Goal: Transaction & Acquisition: Purchase product/service

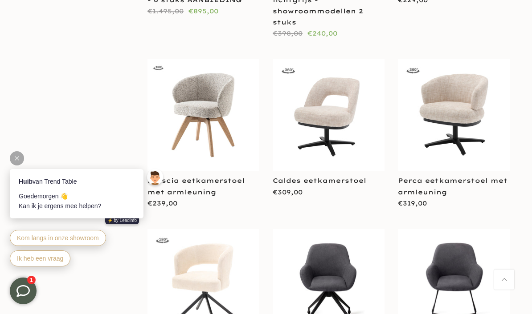
scroll to position [1403, 0]
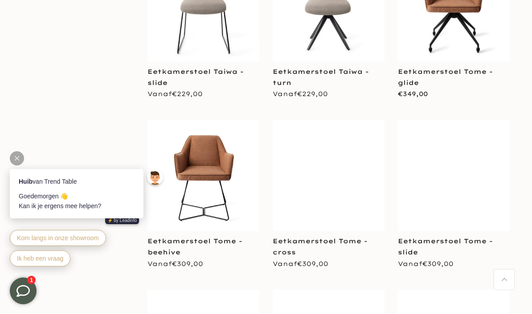
scroll to position [2187, 0]
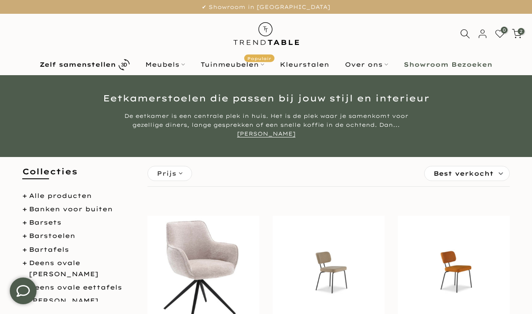
click at [116, 63] on b "Zelf samenstellen" at bounding box center [78, 64] width 76 height 6
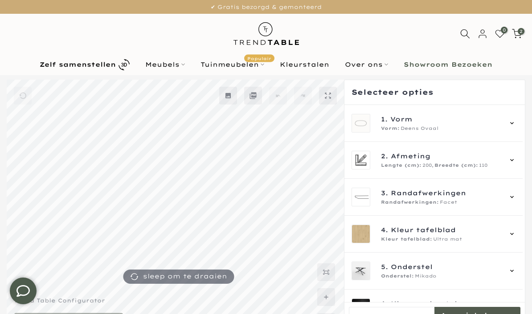
click at [515, 121] on icon at bounding box center [511, 123] width 7 height 7
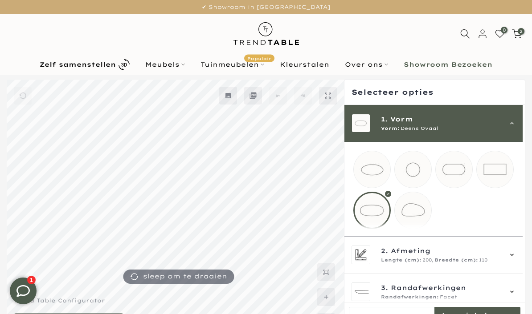
click at [370, 210] on div at bounding box center [371, 210] width 37 height 37
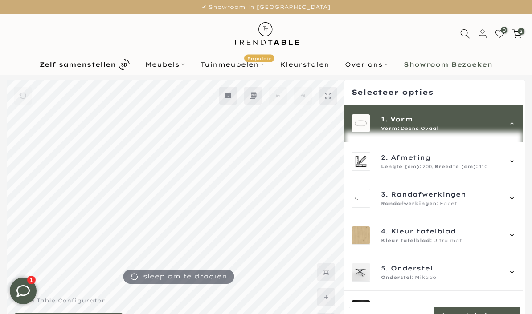
scroll to position [92, 0]
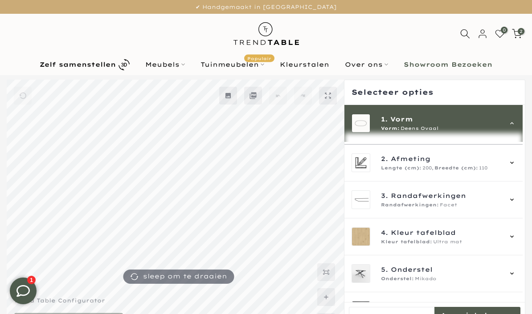
click at [515, 167] on icon at bounding box center [511, 162] width 7 height 7
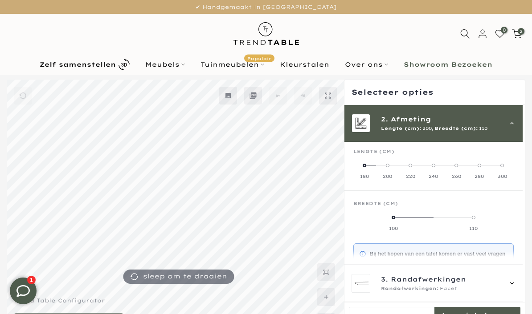
scroll to position [37, 0]
click at [365, 167] on span at bounding box center [364, 168] width 4 height 4
click at [435, 218] on span at bounding box center [433, 220] width 4 height 4
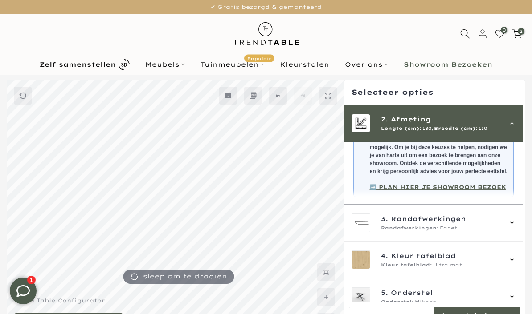
scroll to position [171, 0]
click at [513, 225] on div "3. Randafwerkingen Randafwerkingen: Facet" at bounding box center [433, 222] width 164 height 19
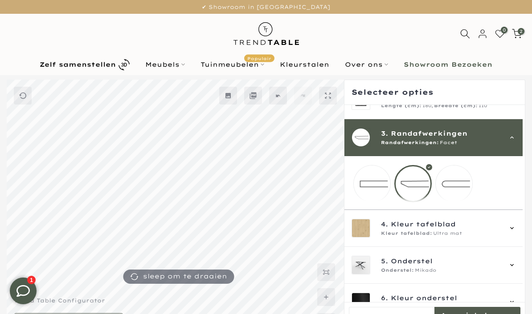
scroll to position [50, 0]
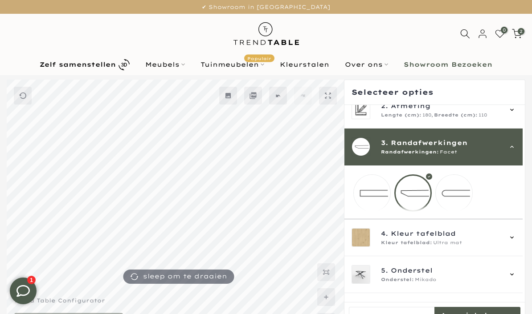
click at [459, 194] on mmq-loader at bounding box center [453, 193] width 37 height 37
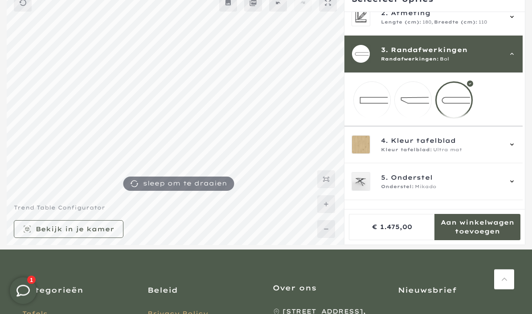
scroll to position [93, 0]
click at [514, 148] on icon at bounding box center [511, 144] width 7 height 7
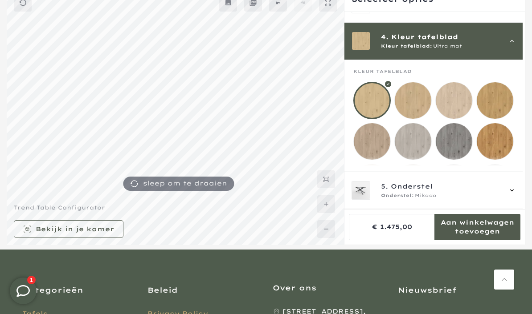
scroll to position [111, 0]
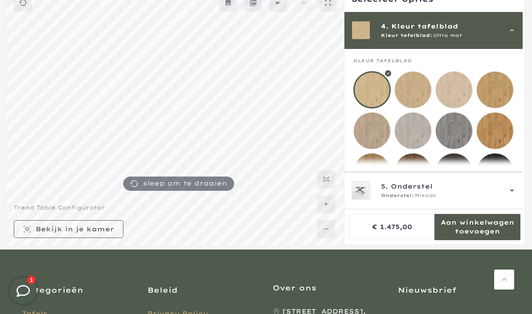
click at [413, 129] on mmq-loader at bounding box center [412, 131] width 37 height 37
click at [494, 93] on mmq-loader at bounding box center [494, 90] width 37 height 37
click at [453, 87] on mmq-loader at bounding box center [453, 90] width 37 height 37
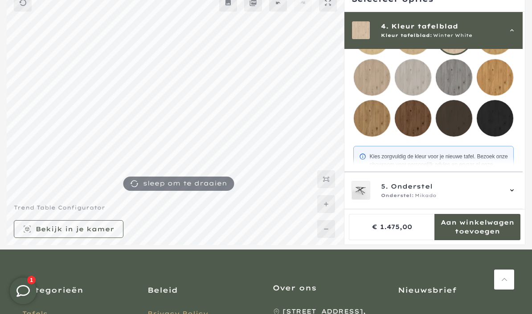
scroll to position [164, 0]
click at [520, 209] on div "5. Onderstel Onderstel: Mikado" at bounding box center [433, 190] width 178 height 37
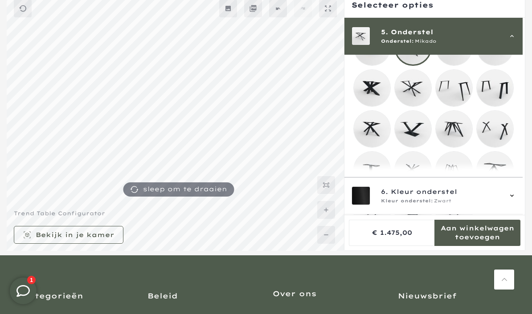
scroll to position [184, 0]
click at [373, 175] on mmq-loader at bounding box center [372, 168] width 37 height 37
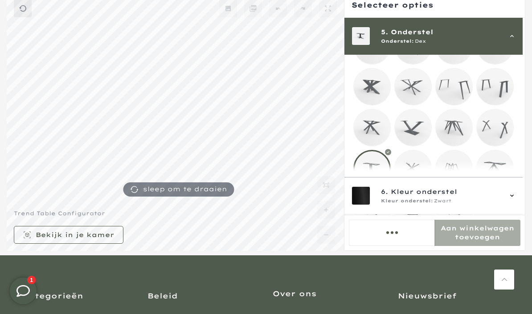
scroll to position [124, 0]
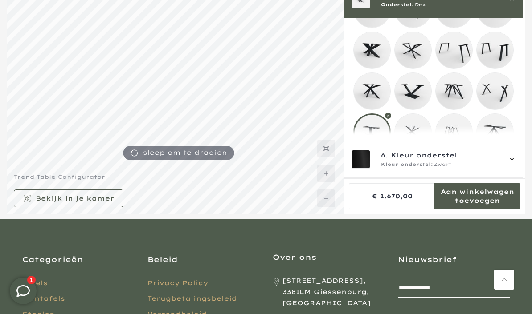
click at [415, 138] on mmq-loader at bounding box center [412, 132] width 37 height 37
click at [372, 92] on mmq-loader at bounding box center [372, 91] width 37 height 37
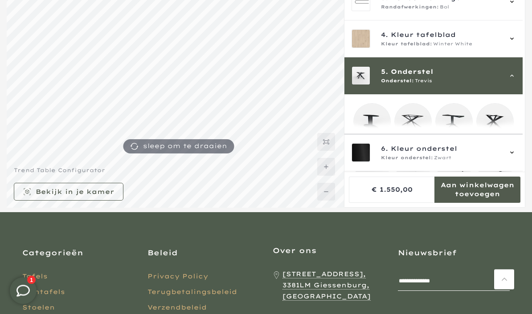
scroll to position [130, 0]
click at [459, 126] on mmq-loader at bounding box center [453, 122] width 37 height 37
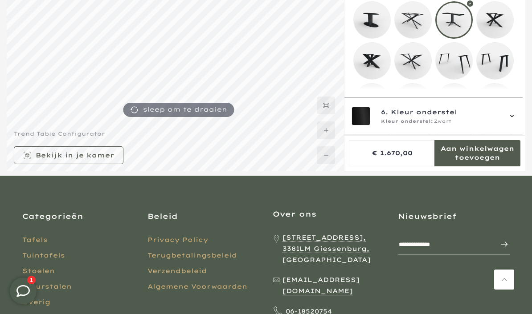
scroll to position [130, 0]
click at [513, 118] on icon at bounding box center [512, 116] width 4 height 2
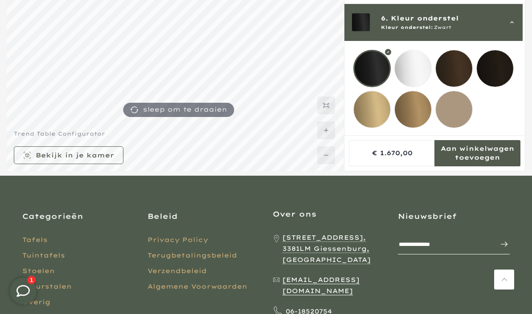
scroll to position [92, 0]
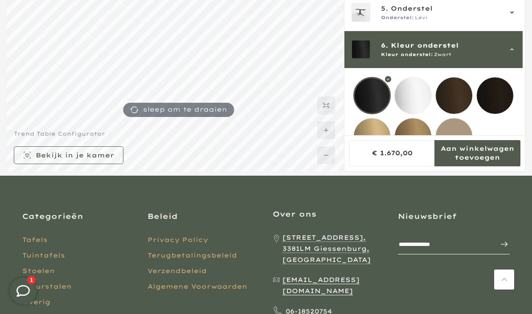
click at [414, 97] on mmq-loader at bounding box center [412, 95] width 37 height 37
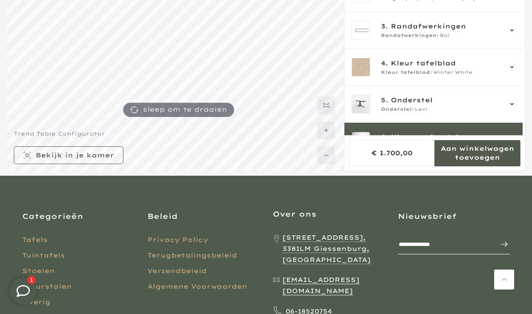
click at [520, 103] on div "5. Onderstel Onderstel: Levi" at bounding box center [433, 104] width 178 height 37
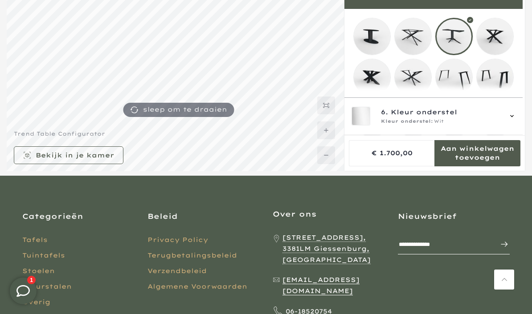
scroll to position [115, 0]
click at [412, 36] on mmq-loader at bounding box center [412, 35] width 37 height 37
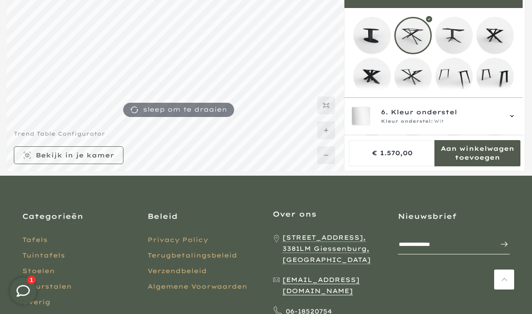
click at [502, 39] on mmq-loader at bounding box center [494, 35] width 37 height 37
click at [513, 118] on icon at bounding box center [512, 116] width 4 height 2
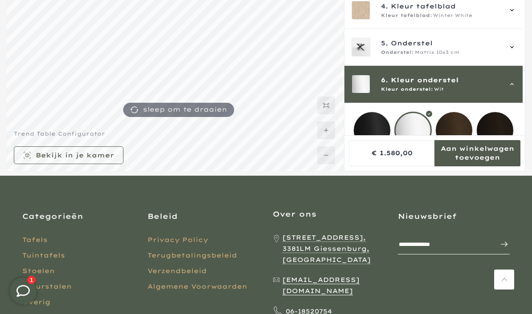
scroll to position [92, 0]
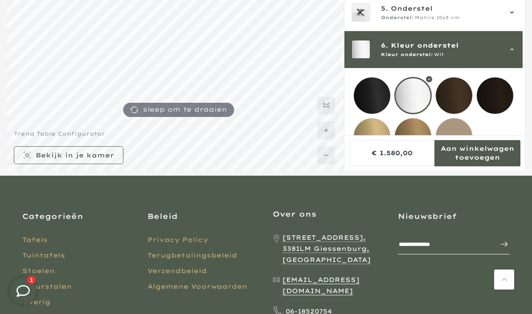
click at [453, 136] on mmq-loader at bounding box center [453, 136] width 37 height 37
click at [415, 137] on mmq-loader at bounding box center [412, 136] width 37 height 37
click at [371, 137] on mmq-loader at bounding box center [372, 136] width 37 height 37
click at [371, 98] on mmq-loader at bounding box center [372, 95] width 37 height 37
click at [456, 93] on mmq-loader at bounding box center [453, 95] width 37 height 37
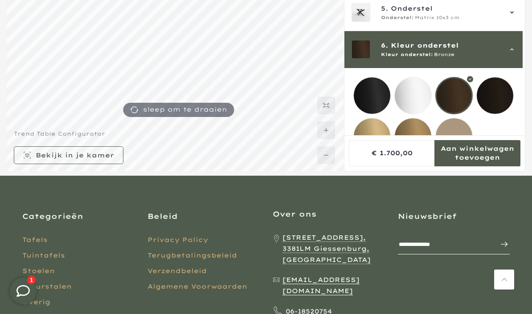
click at [496, 97] on mmq-loader at bounding box center [494, 95] width 37 height 37
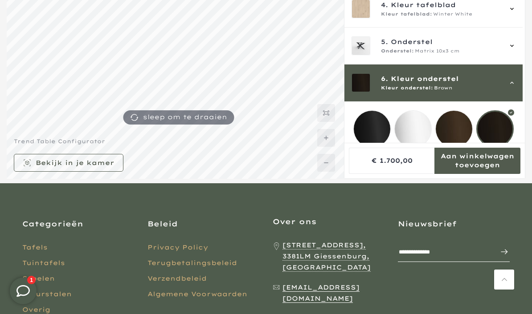
scroll to position [67, 0]
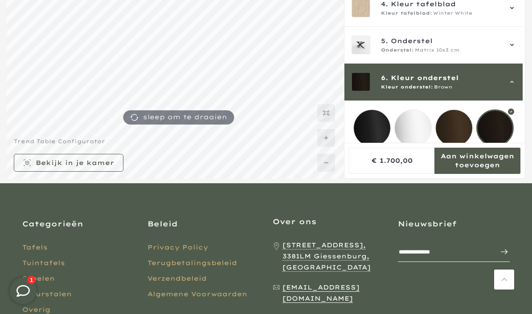
click at [370, 132] on mmq-loader at bounding box center [372, 128] width 37 height 37
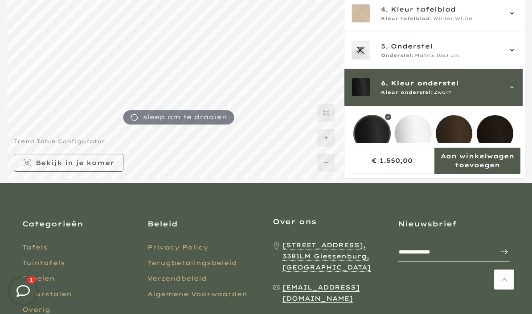
scroll to position [61, 0]
click at [513, 50] on icon at bounding box center [511, 50] width 7 height 7
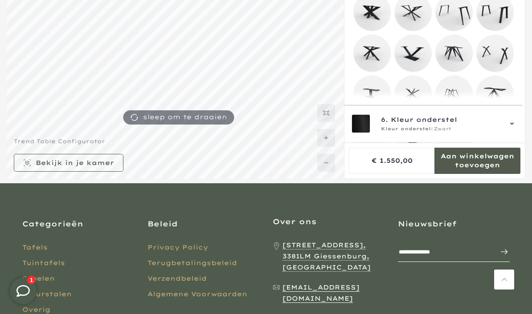
scroll to position [187, 0]
click at [498, 101] on mmq-loader at bounding box center [494, 94] width 37 height 37
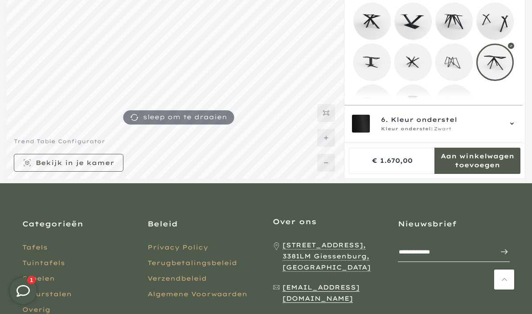
scroll to position [219, 0]
click at [455, 108] on mmq-loader at bounding box center [453, 103] width 37 height 37
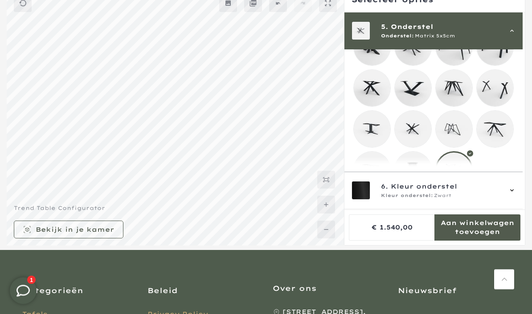
scroll to position [93, 0]
click at [483, 236] on mmq-formatted-message at bounding box center [477, 228] width 86 height 18
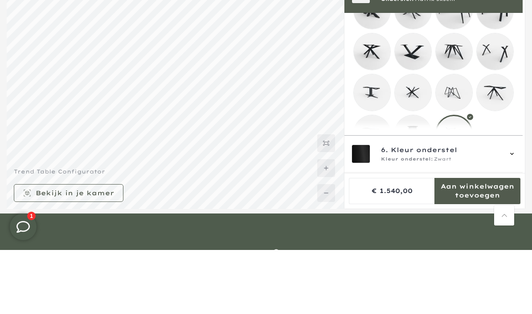
scroll to position [129, 0]
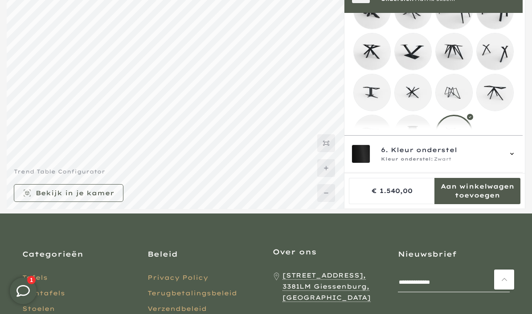
scroll to position [159, 0]
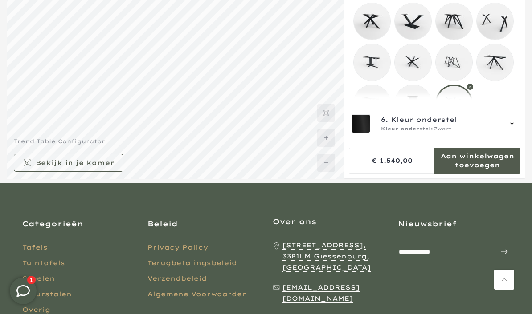
click at [103, 167] on mmq-formatted-message at bounding box center [75, 162] width 78 height 9
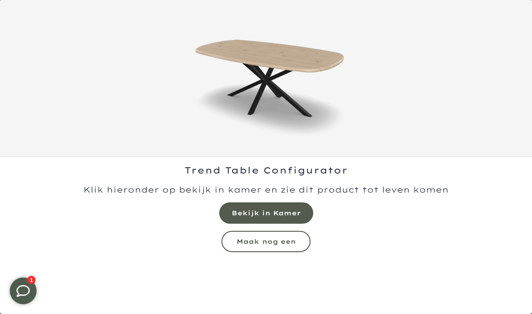
click at [269, 213] on mmq-formatted-message at bounding box center [266, 213] width 69 height 9
click at [293, 238] on mmq-formatted-message at bounding box center [265, 242] width 59 height 8
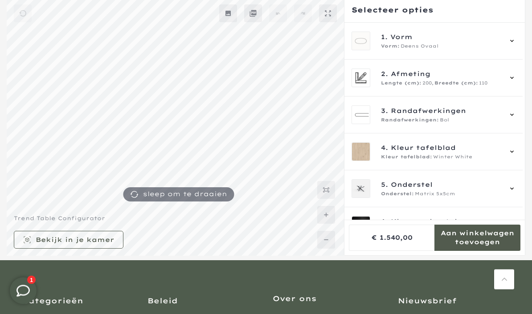
scroll to position [83, 0]
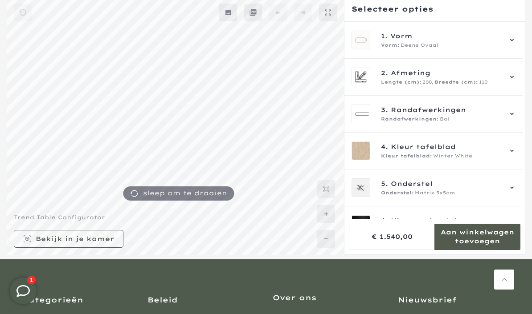
click at [515, 147] on div "4. Kleur tafelblad Kleur tafelblad: Winter White" at bounding box center [433, 151] width 164 height 19
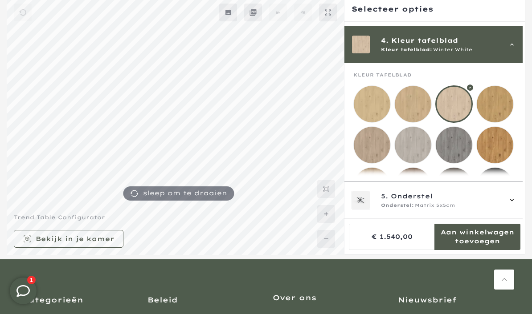
scroll to position [111, 0]
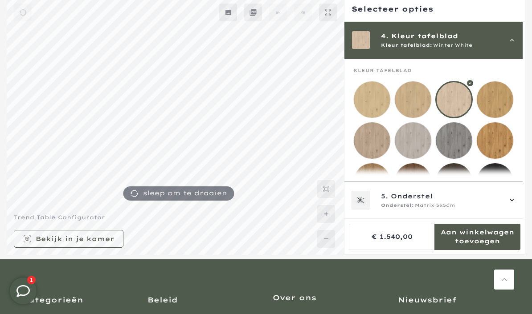
click at [373, 140] on mmq-loader at bounding box center [372, 140] width 37 height 37
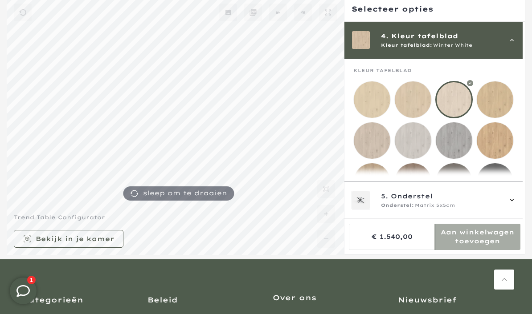
scroll to position [120, 0]
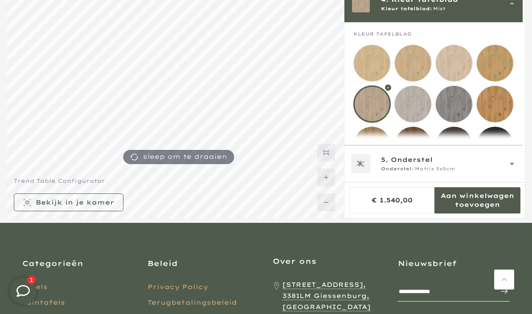
click at [500, 62] on mmq-loader at bounding box center [494, 63] width 37 height 37
click at [496, 108] on mmq-loader at bounding box center [494, 104] width 37 height 37
click at [457, 107] on mmq-loader at bounding box center [453, 104] width 37 height 37
click at [414, 104] on mmq-loader at bounding box center [412, 104] width 37 height 37
click at [373, 106] on mmq-loader at bounding box center [372, 104] width 37 height 37
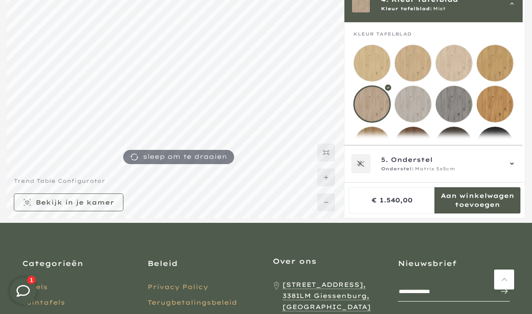
click at [456, 61] on mmq-loader at bounding box center [453, 63] width 37 height 37
click at [370, 103] on mmq-loader at bounding box center [372, 104] width 37 height 37
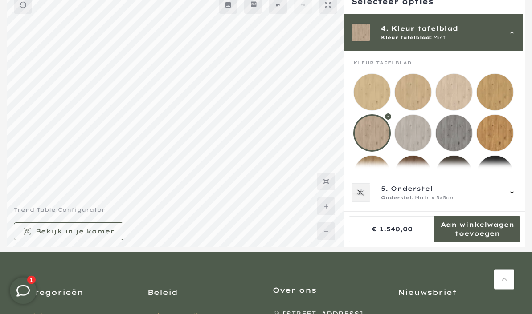
scroll to position [91, 0]
click at [101, 236] on mmq-formatted-message at bounding box center [75, 231] width 78 height 9
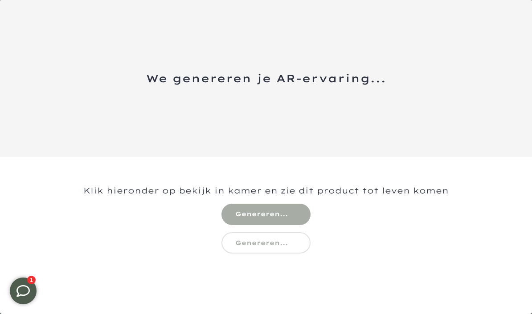
scroll to position [127, 0]
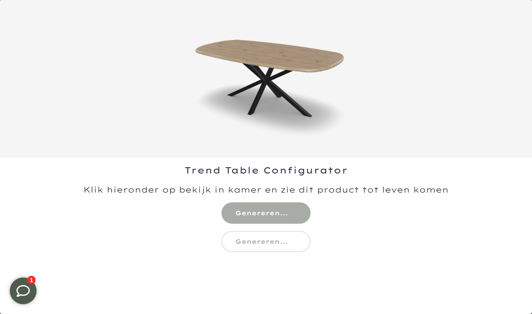
click at [284, 215] on div "Trend Table Configurator" at bounding box center [266, 235] width 532 height 157
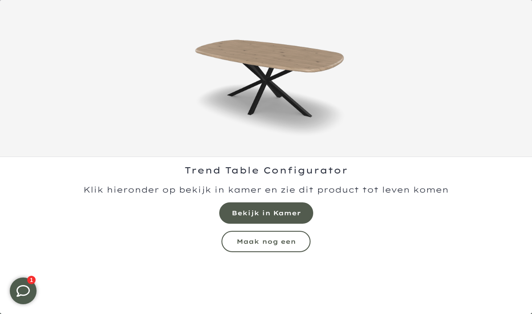
click at [286, 211] on mmq-formatted-message at bounding box center [266, 213] width 69 height 9
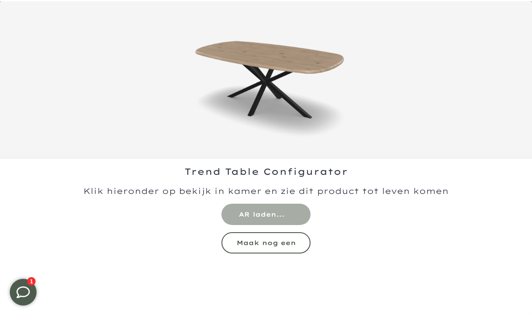
scroll to position [0, 0]
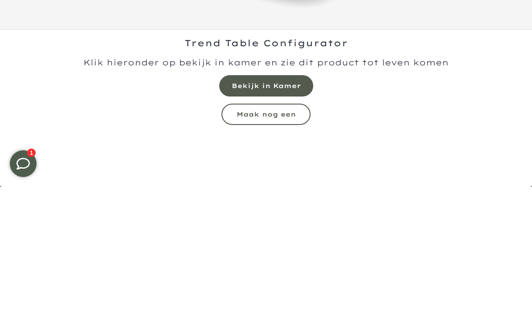
scroll to position [127, 0]
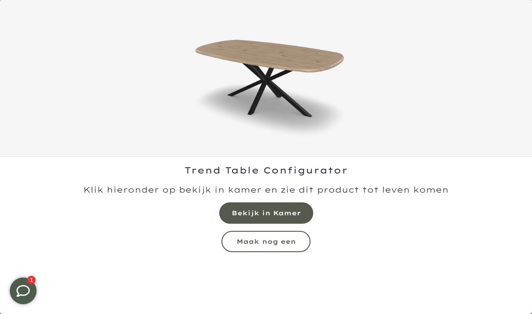
scroll to position [60, 0]
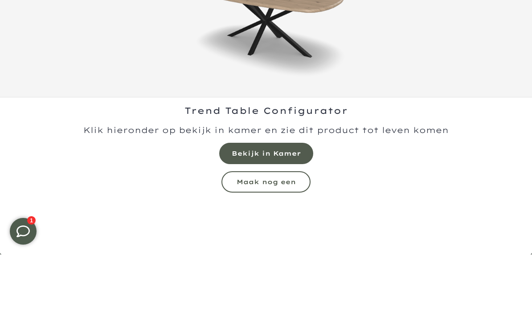
click at [296, 237] on div "Trend Table Configurator" at bounding box center [266, 235] width 532 height 157
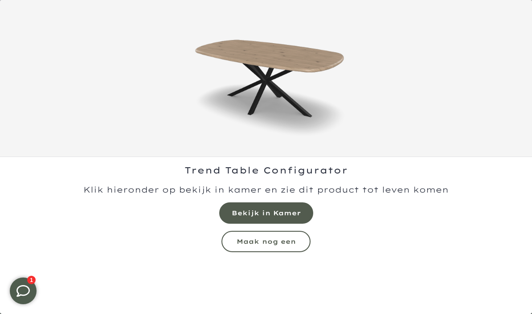
click at [289, 241] on mmq-formatted-message at bounding box center [265, 242] width 59 height 8
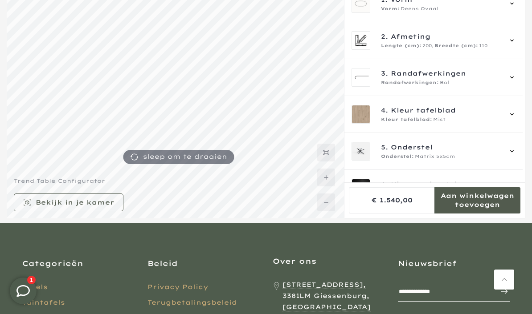
click at [515, 110] on div "4. Kleur tafelblad Kleur tafelblad: Mist" at bounding box center [433, 114] width 164 height 19
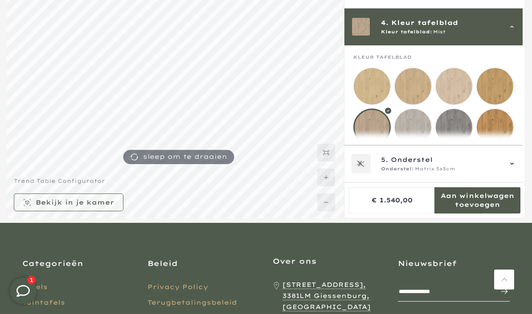
scroll to position [111, 0]
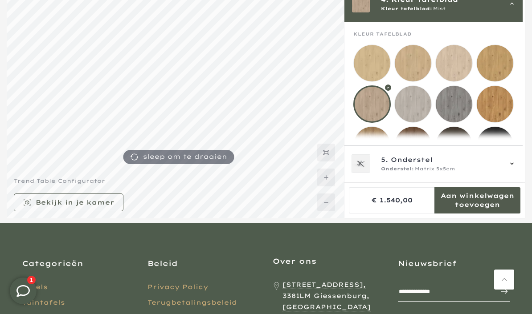
click at [413, 66] on mmq-loader at bounding box center [412, 63] width 37 height 37
click at [458, 66] on mmq-loader at bounding box center [453, 63] width 37 height 37
click at [503, 57] on mmq-loader at bounding box center [494, 63] width 37 height 37
click at [499, 105] on mmq-loader at bounding box center [494, 104] width 37 height 37
click at [373, 106] on mmq-loader at bounding box center [372, 104] width 37 height 37
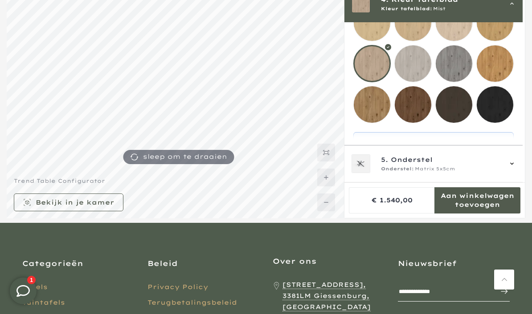
scroll to position [152, 0]
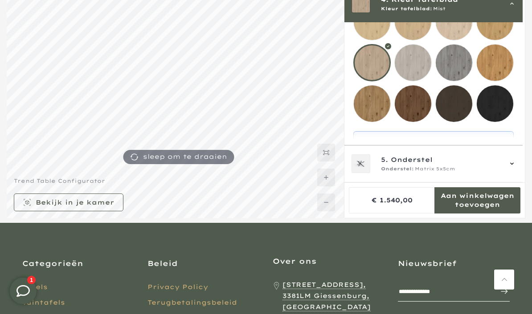
click at [513, 165] on icon at bounding box center [512, 164] width 4 height 2
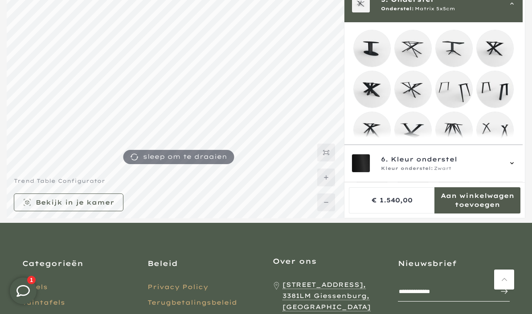
scroll to position [148, 0]
click at [412, 94] on mmq-loader at bounding box center [412, 91] width 37 height 37
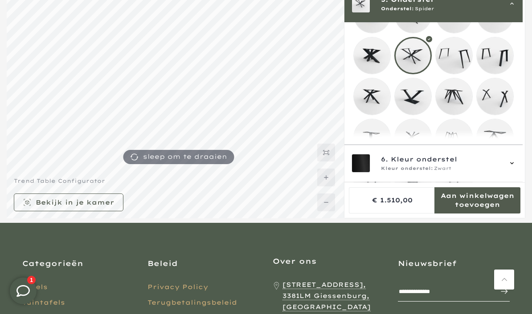
scroll to position [183, 0]
click at [496, 146] on mmq-loader at bounding box center [494, 137] width 37 height 37
click at [414, 60] on mmq-loader at bounding box center [412, 55] width 37 height 37
click at [370, 103] on mmq-loader at bounding box center [372, 96] width 37 height 37
click at [414, 56] on mmq-loader at bounding box center [412, 55] width 37 height 37
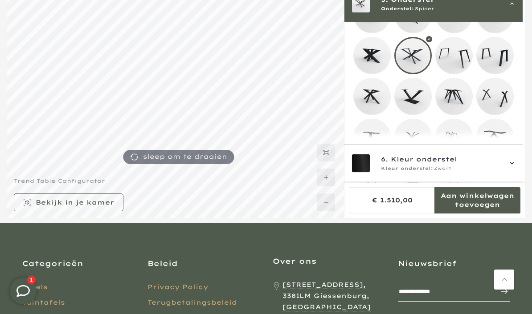
click at [412, 139] on mmq-loader at bounding box center [412, 137] width 37 height 37
click at [414, 60] on mmq-loader at bounding box center [412, 55] width 37 height 37
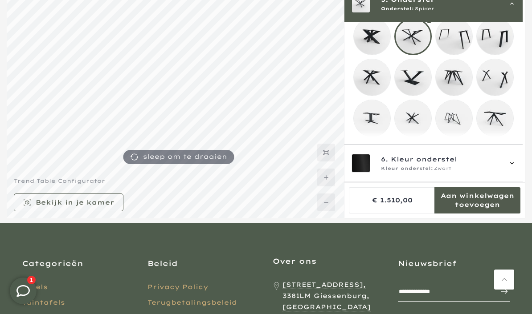
scroll to position [202, 0]
click at [486, 209] on mmq-formatted-message at bounding box center [477, 200] width 86 height 18
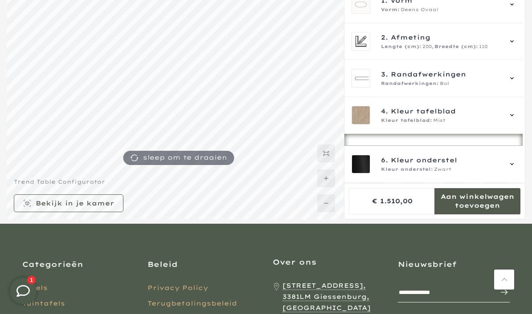
scroll to position [114, 0]
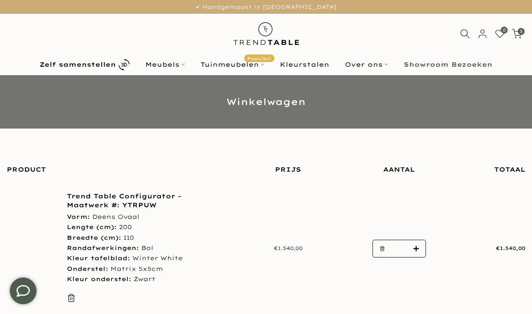
click at [520, 28] on span "3" at bounding box center [520, 31] width 7 height 7
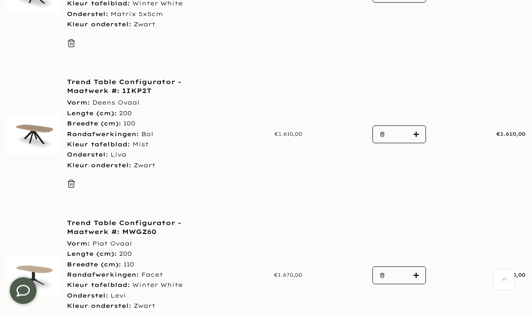
scroll to position [255, 0]
click at [382, 273] on icon "button" at bounding box center [381, 275] width 5 height 5
type input "*"
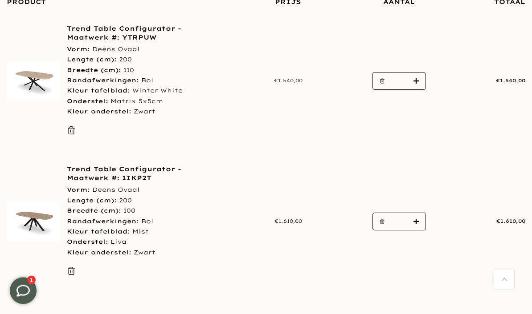
scroll to position [160, 0]
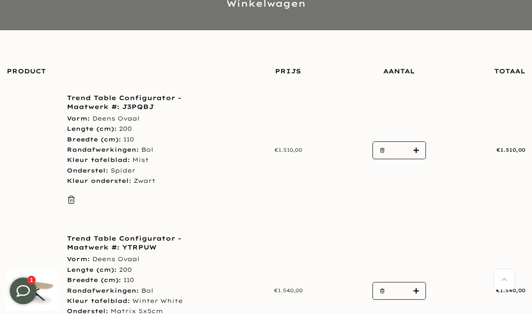
scroll to position [94, 0]
